Goal: Go to known website: Access a specific website the user already knows

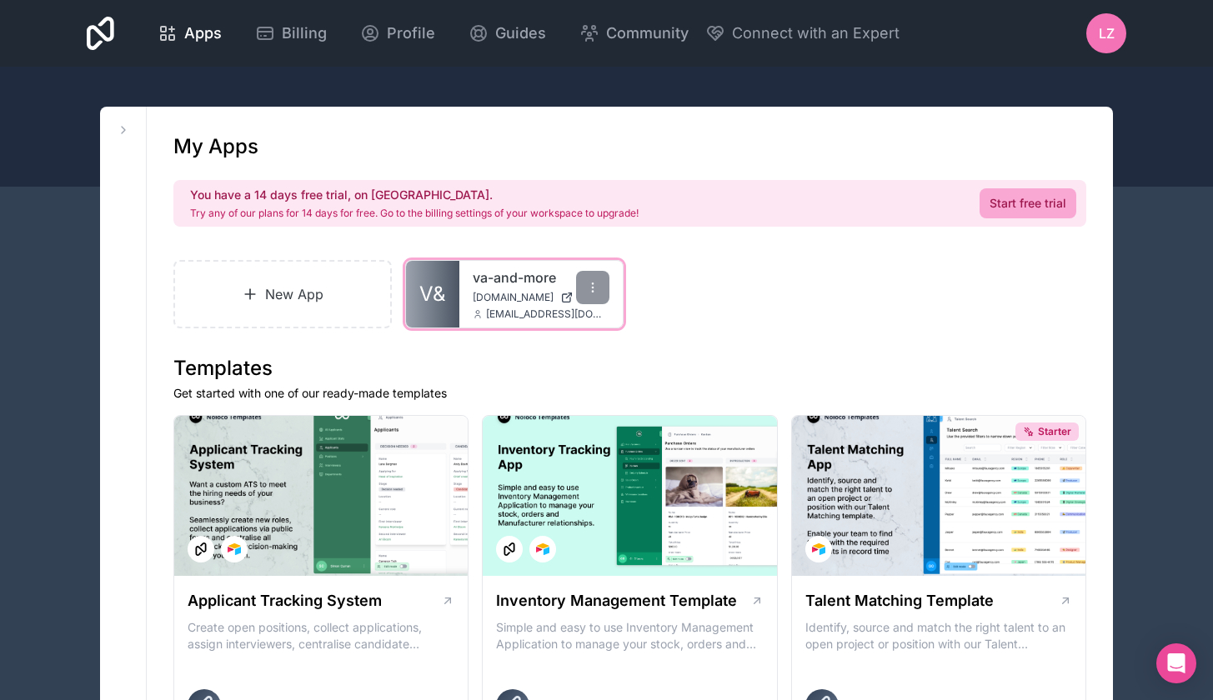
click at [480, 287] on link "va-and-more" at bounding box center [541, 278] width 137 height 20
click at [469, 279] on div "va-and-more va-and-more.noloco.co info@vaandmore.com" at bounding box center [540, 294] width 163 height 67
click at [515, 284] on link "va-and-more" at bounding box center [541, 278] width 137 height 20
click at [518, 304] on span "[DOMAIN_NAME]" at bounding box center [513, 297] width 81 height 13
